Goal: Task Accomplishment & Management: Manage account settings

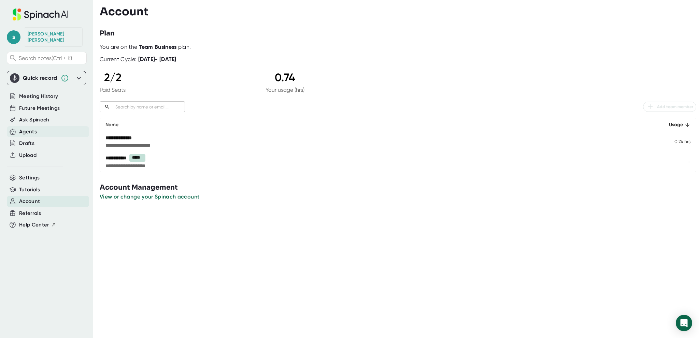
click at [24, 128] on div "Agents" at bounding box center [28, 132] width 18 height 8
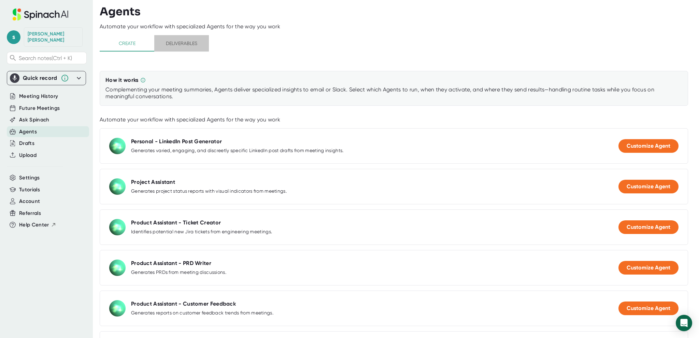
click at [192, 43] on span "Deliverables" at bounding box center [181, 43] width 46 height 9
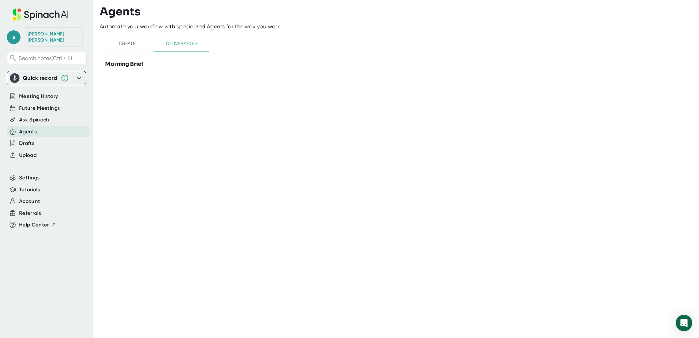
click at [126, 44] on span "Create" at bounding box center [127, 43] width 46 height 9
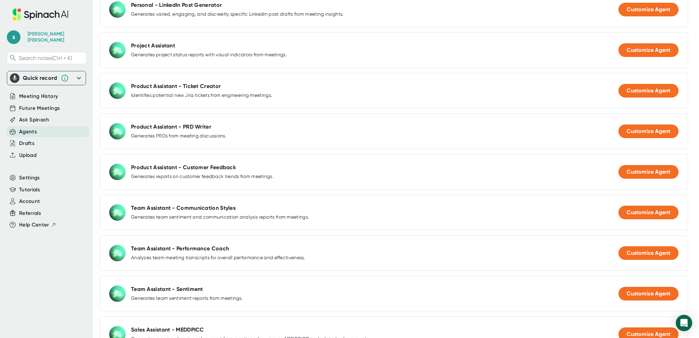
scroll to position [273, 0]
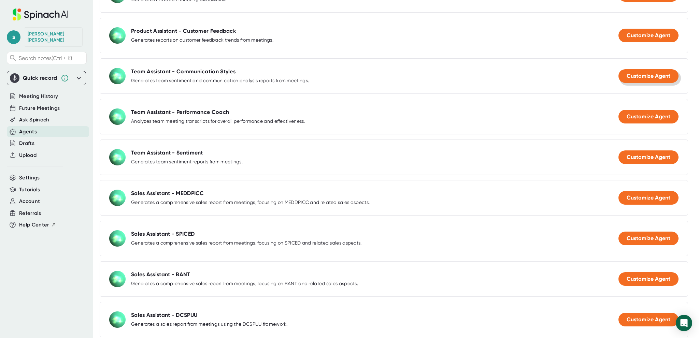
click at [636, 73] on span "Customize Agent" at bounding box center [649, 76] width 44 height 6
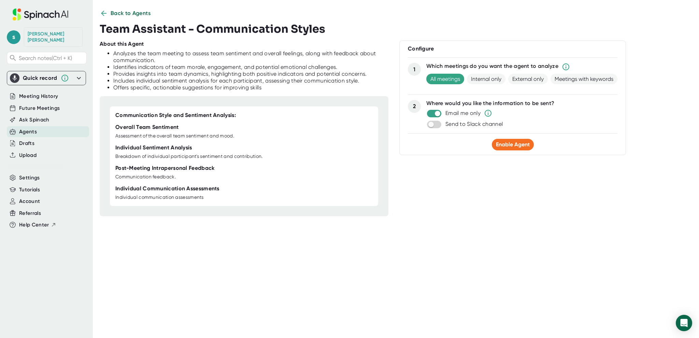
scroll to position [7, 0]
drag, startPoint x: 496, startPoint y: 142, endPoint x: 492, endPoint y: 139, distance: 4.1
click at [492, 139] on button "Enable Agent" at bounding box center [513, 145] width 42 height 12
click at [134, 9] on span "Back to Agents" at bounding box center [131, 13] width 40 height 8
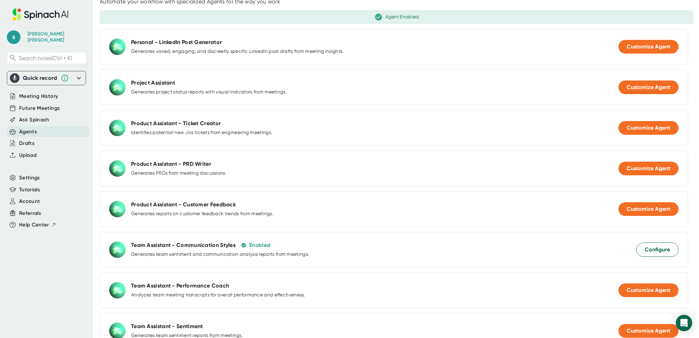
scroll to position [143, 0]
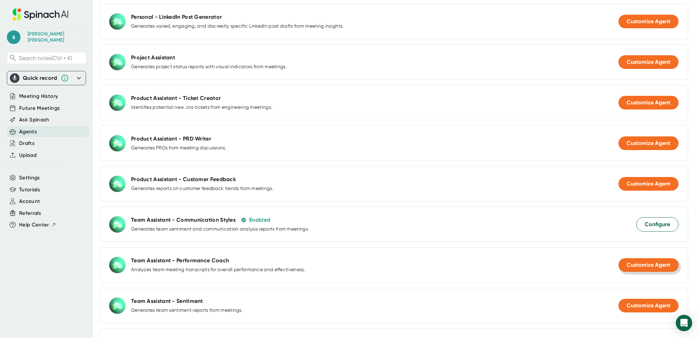
click at [632, 262] on span "Customize Agent" at bounding box center [649, 265] width 44 height 6
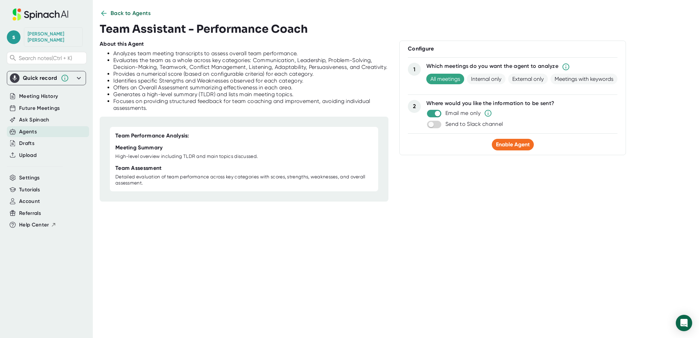
scroll to position [7, 0]
click at [508, 146] on span "Enable Agent" at bounding box center [513, 144] width 34 height 6
click at [117, 16] on span "Back to Agents" at bounding box center [131, 13] width 40 height 8
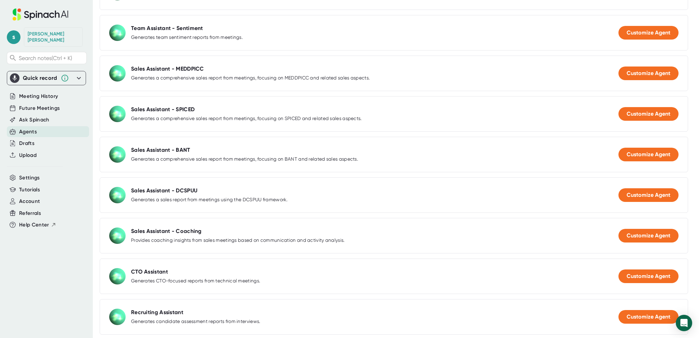
scroll to position [348, 0]
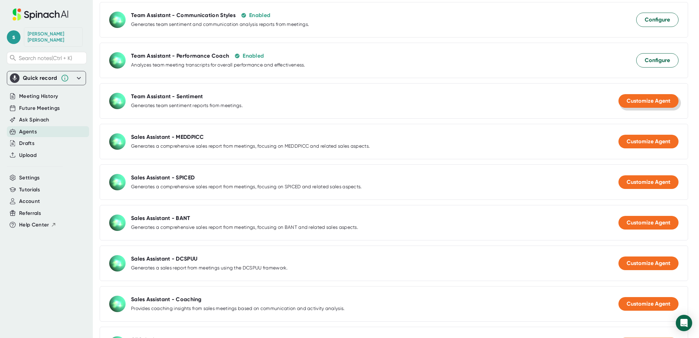
click at [639, 98] on span "Customize Agent" at bounding box center [649, 101] width 44 height 6
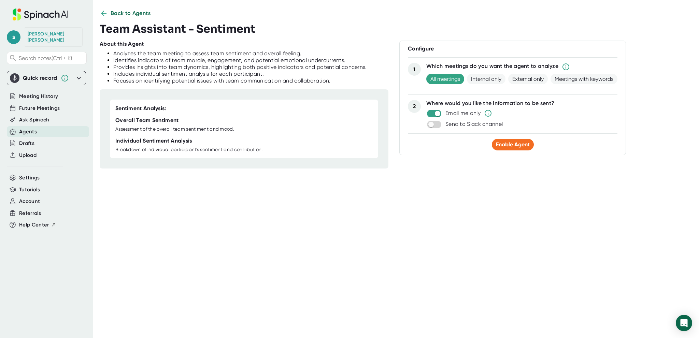
scroll to position [7, 0]
click at [508, 146] on span "Enable Agent" at bounding box center [513, 144] width 34 height 6
click at [137, 15] on span "Back to Agents" at bounding box center [131, 13] width 40 height 8
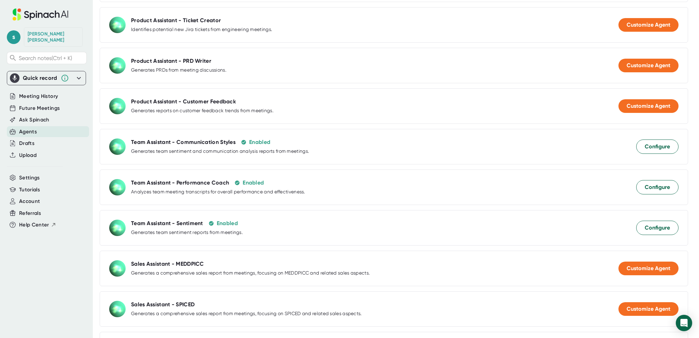
scroll to position [239, 0]
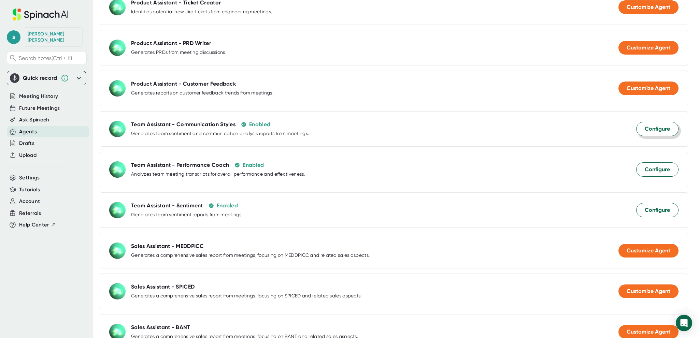
click at [657, 127] on span "Configure" at bounding box center [657, 129] width 25 height 8
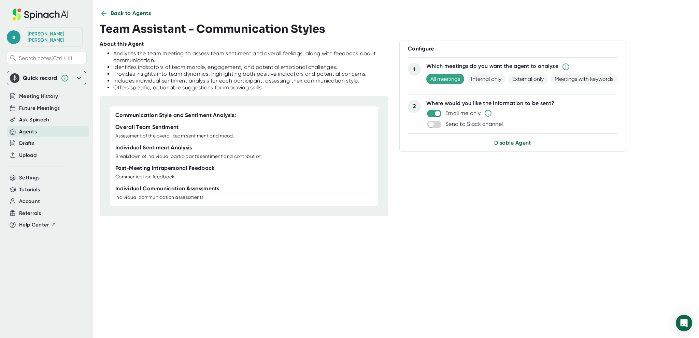
click at [123, 11] on span "Back to Agents" at bounding box center [131, 13] width 40 height 8
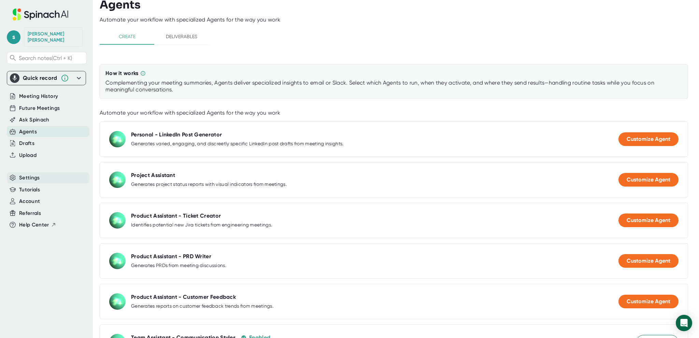
click at [38, 176] on div "Settings" at bounding box center [48, 177] width 82 height 11
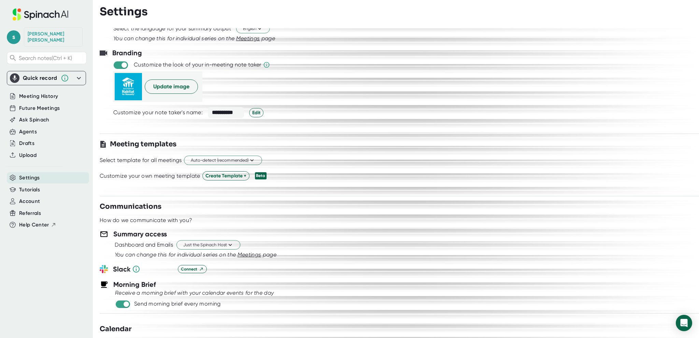
scroll to position [137, 0]
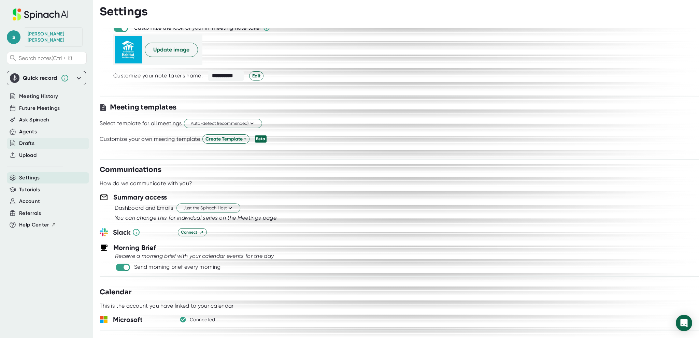
click at [23, 140] on div "Drafts" at bounding box center [26, 144] width 15 height 8
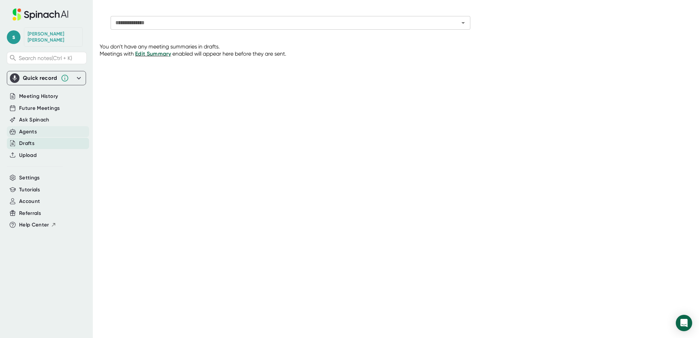
click at [33, 128] on div "Agents" at bounding box center [28, 132] width 18 height 8
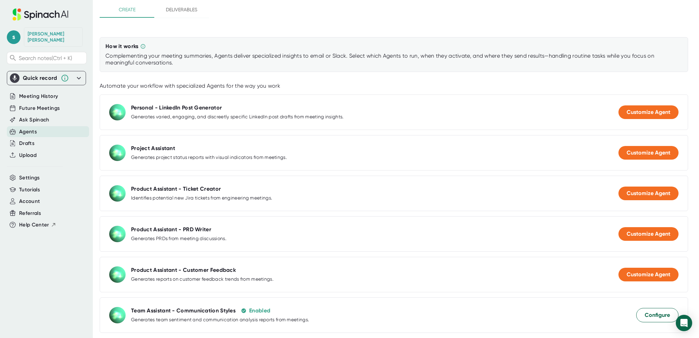
scroll to position [34, 0]
click at [45, 116] on span "Ask Spinach" at bounding box center [34, 120] width 30 height 8
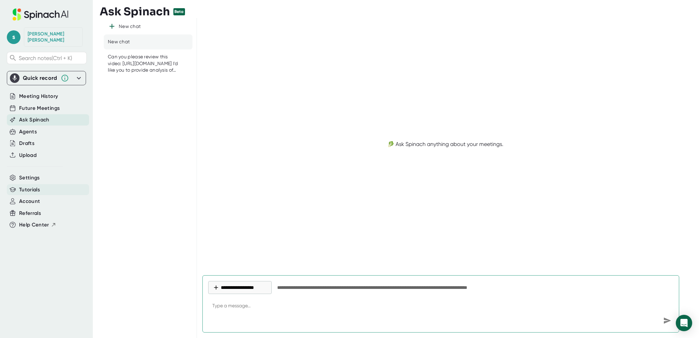
type textarea "x"
click at [40, 184] on div "Tutorials" at bounding box center [48, 189] width 82 height 11
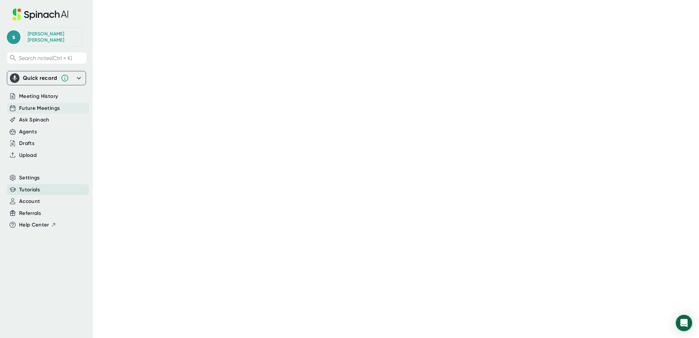
click at [36, 104] on span "Future Meetings" at bounding box center [39, 108] width 41 height 8
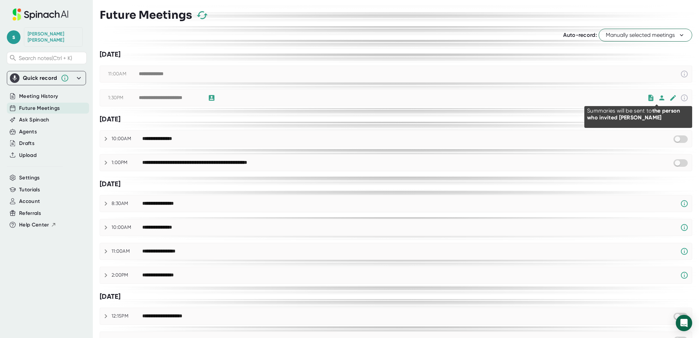
click at [659, 97] on icon at bounding box center [661, 98] width 5 height 5
click at [670, 98] on icon at bounding box center [673, 98] width 6 height 6
click at [467, 103] on div "**********" at bounding box center [396, 98] width 592 height 16
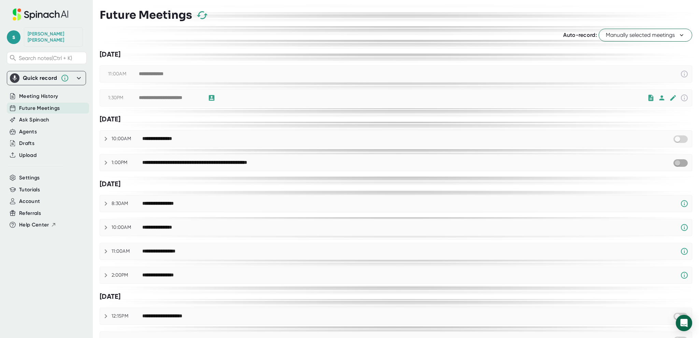
click at [678, 162] on input "checkbox" at bounding box center [677, 163] width 19 height 6
click at [674, 161] on input "checkbox" at bounding box center [683, 163] width 19 height 6
checkbox input "true"
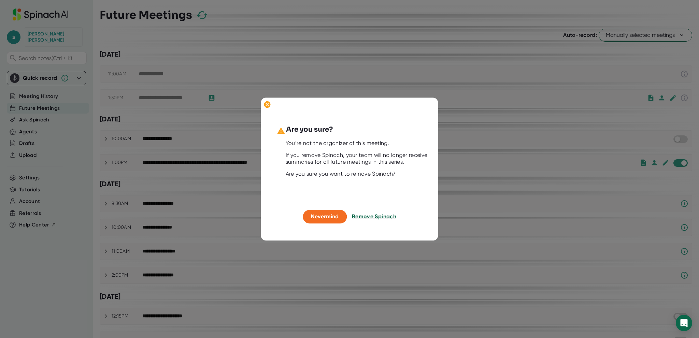
click at [385, 216] on span "Remove Spinach" at bounding box center [374, 217] width 44 height 6
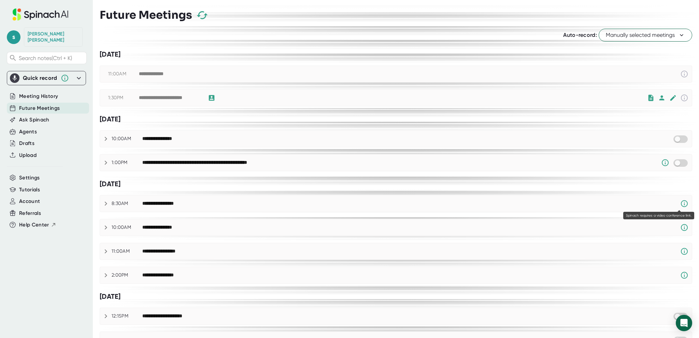
click at [680, 203] on icon at bounding box center [684, 204] width 8 height 8
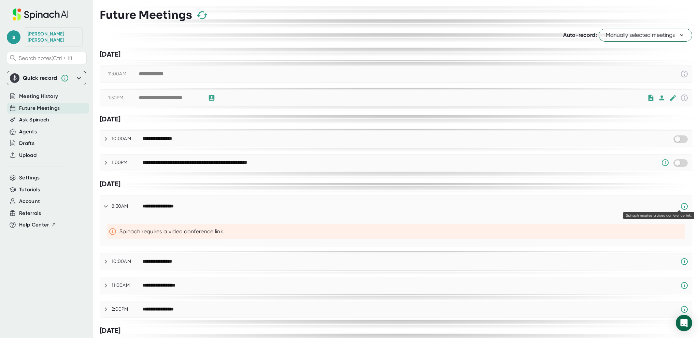
click at [680, 202] on icon at bounding box center [684, 206] width 8 height 8
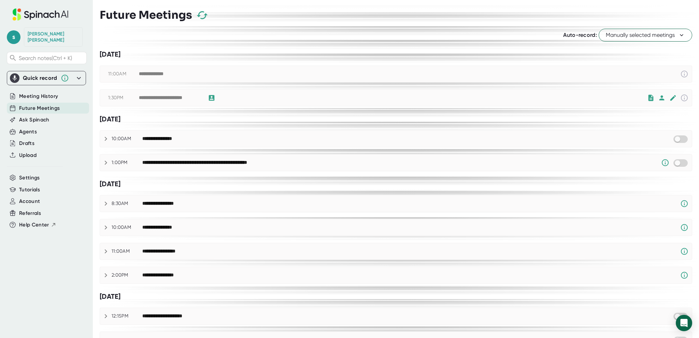
click at [497, 15] on div "Future Meetings" at bounding box center [396, 15] width 592 height 20
click at [35, 186] on span "Tutorials" at bounding box center [29, 190] width 21 height 8
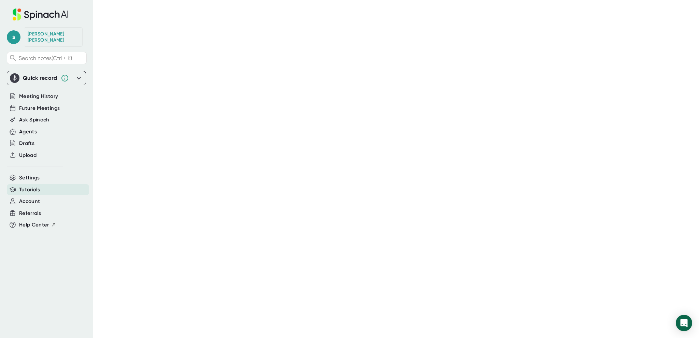
drag, startPoint x: 41, startPoint y: 10, endPoint x: 29, endPoint y: 34, distance: 27.0
drag, startPoint x: 29, startPoint y: 34, endPoint x: 93, endPoint y: 18, distance: 65.8
click at [93, 18] on div "s [PERSON_NAME] Search notes (Ctrl + K) Quick record Include tab audio Start Re…" at bounding box center [349, 169] width 699 height 338
drag, startPoint x: 34, startPoint y: 90, endPoint x: 92, endPoint y: 12, distance: 97.3
click at [90, 12] on div "s [PERSON_NAME] Search notes (Ctrl + K) Quick record Include tab audio Start Re…" at bounding box center [46, 165] width 93 height 330
